Goal: Task Accomplishment & Management: Complete application form

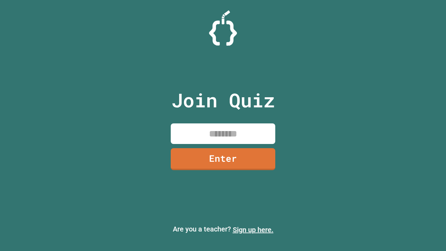
click at [253, 230] on link "Sign up here." at bounding box center [253, 229] width 41 height 8
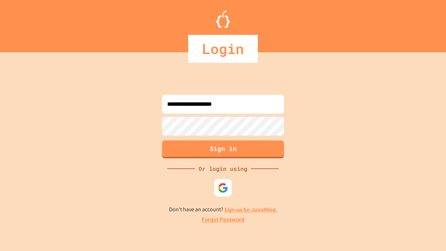
type input "**********"
